Goal: Information Seeking & Learning: Learn about a topic

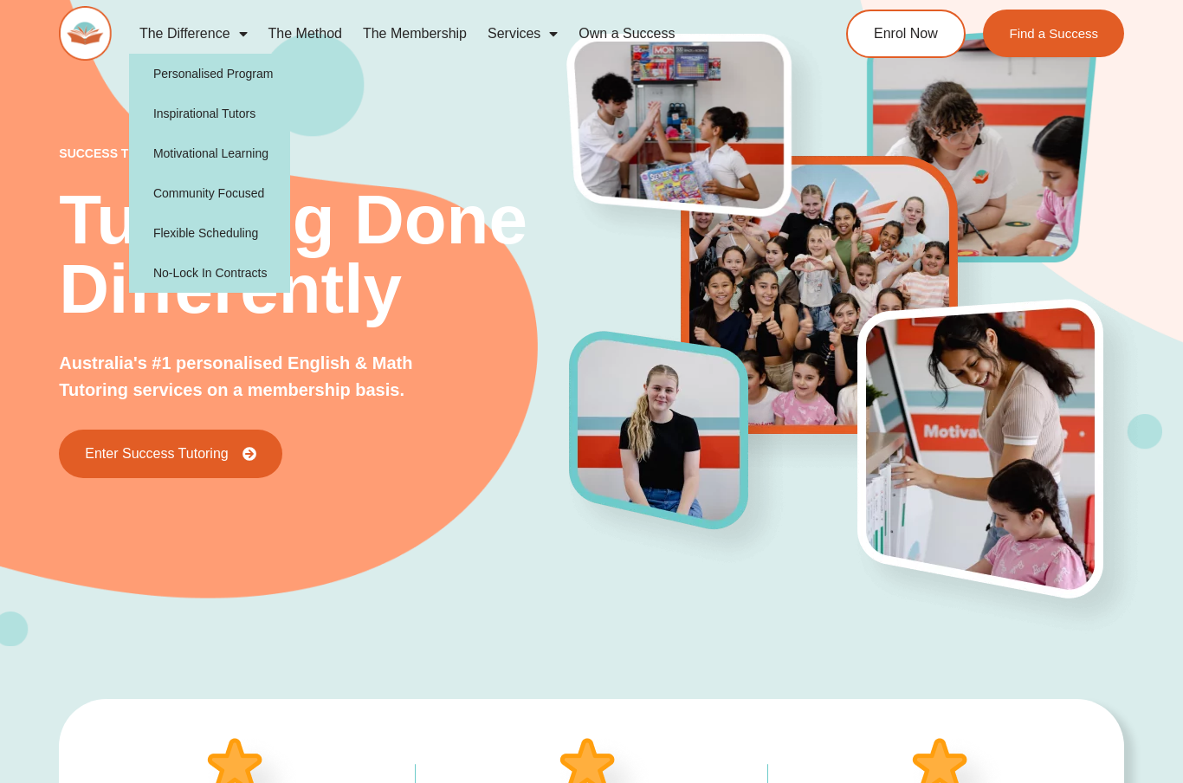
click at [223, 33] on link "The Difference" at bounding box center [193, 34] width 129 height 40
click at [521, 36] on link "Services" at bounding box center [522, 34] width 91 height 40
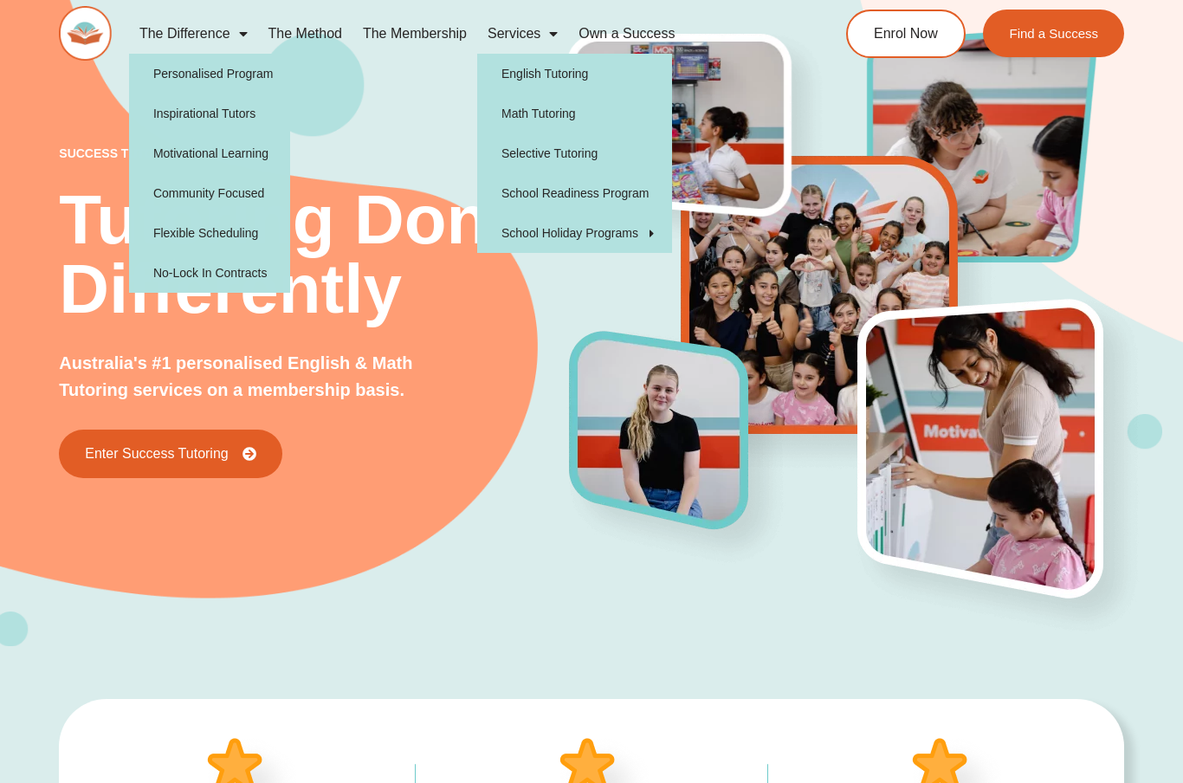
click at [529, 29] on link "Services" at bounding box center [522, 34] width 91 height 40
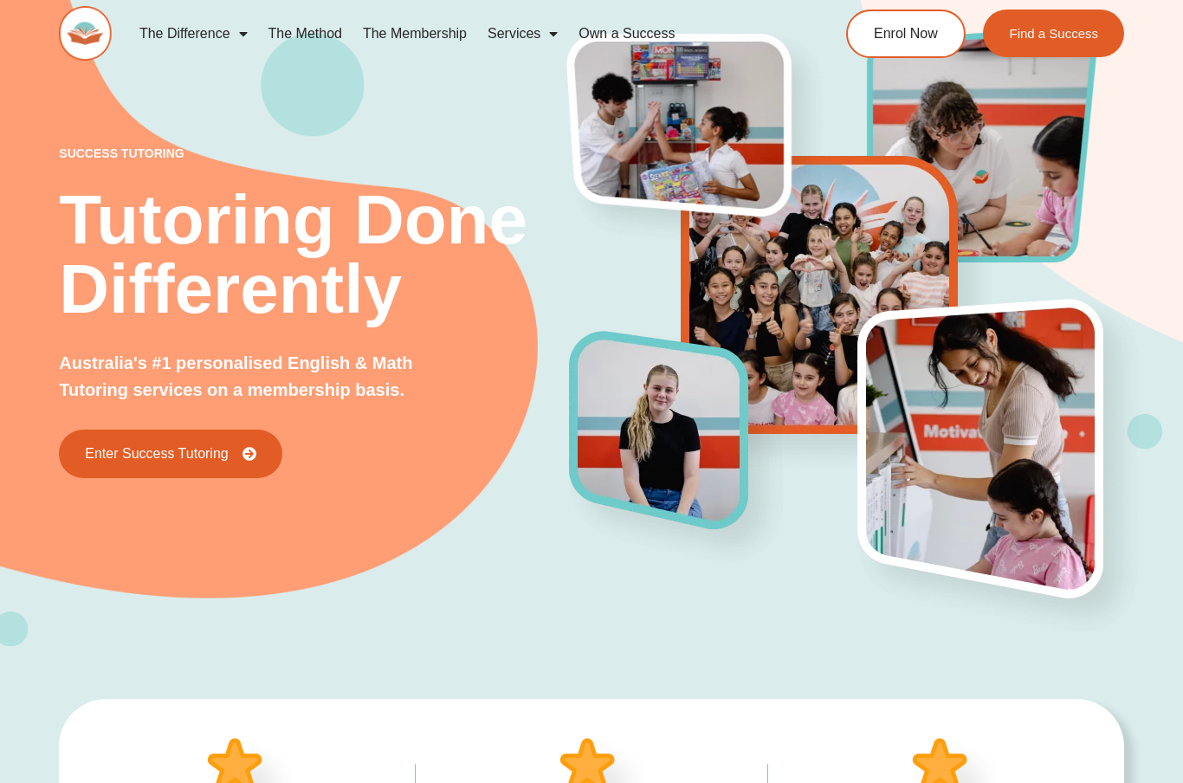
click at [530, 29] on link "Services" at bounding box center [522, 34] width 91 height 40
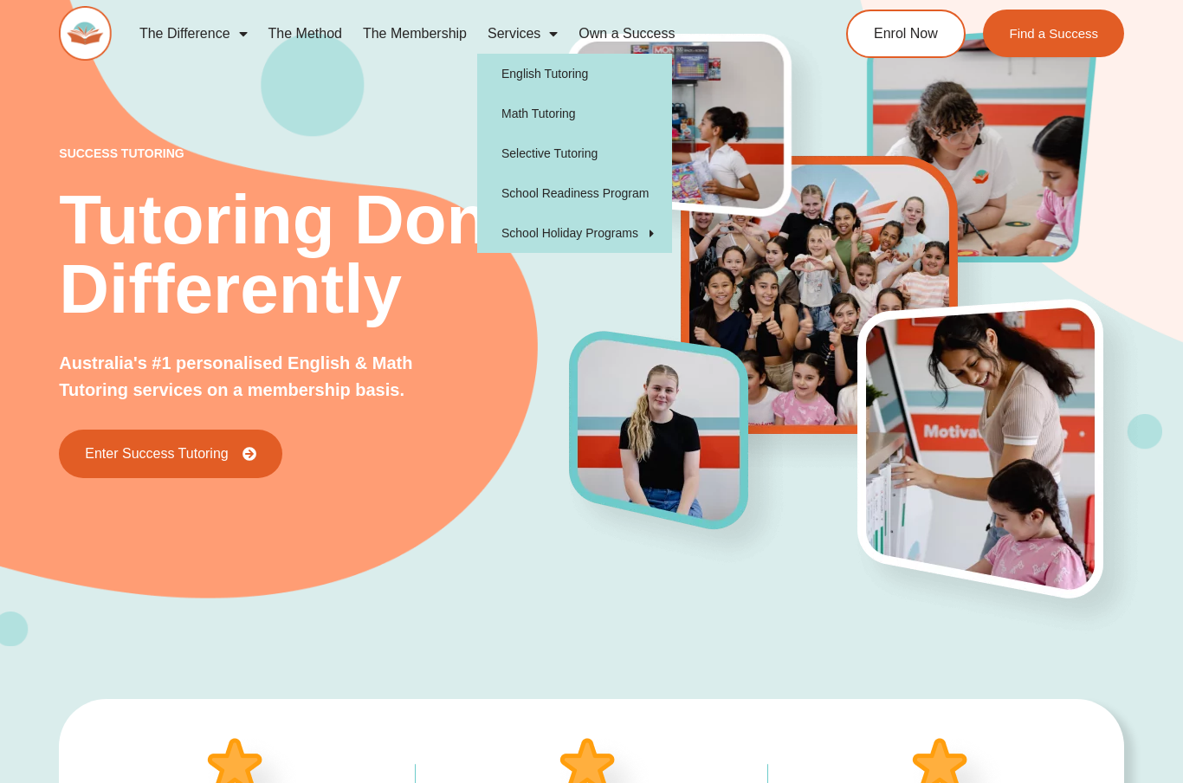
click at [587, 68] on link "English Tutoring" at bounding box center [574, 74] width 195 height 40
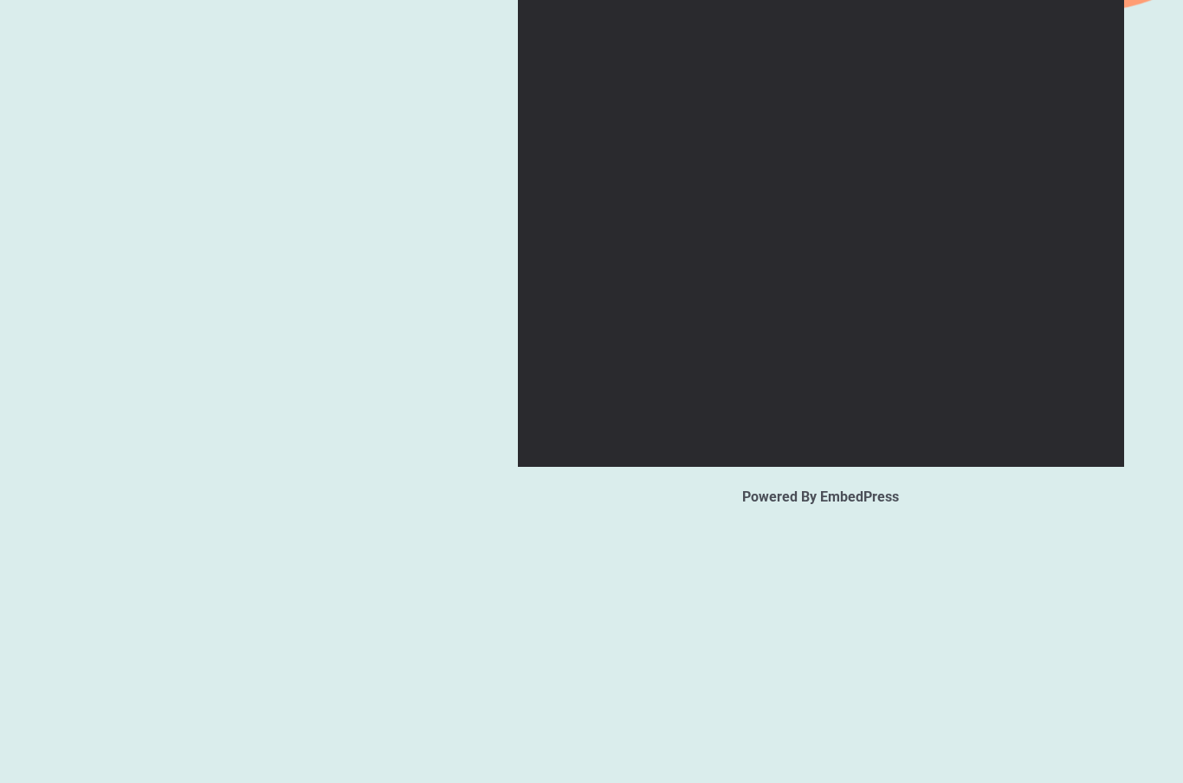
type input "*"
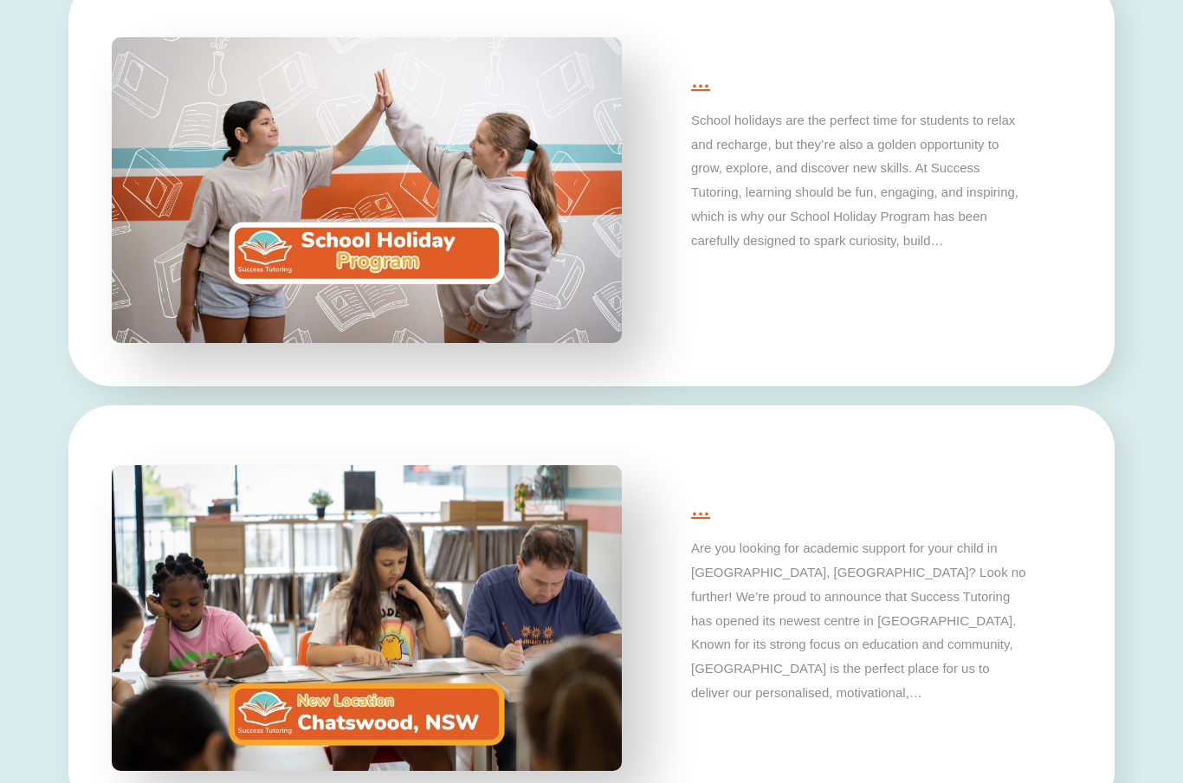
scroll to position [4462, 0]
